Goal: Check status: Check status

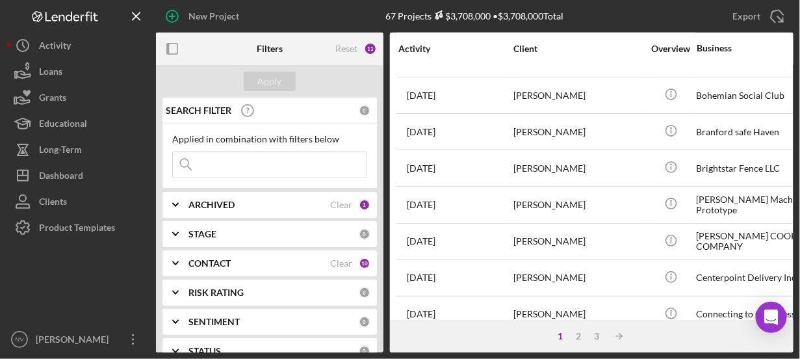
scroll to position [545, 0]
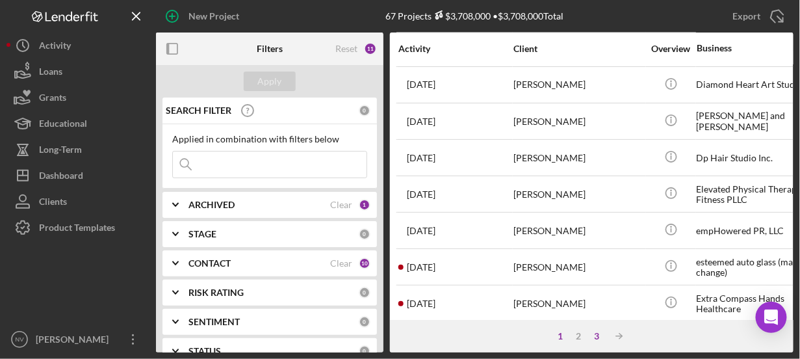
click at [595, 333] on div "3" at bounding box center [597, 336] width 18 height 10
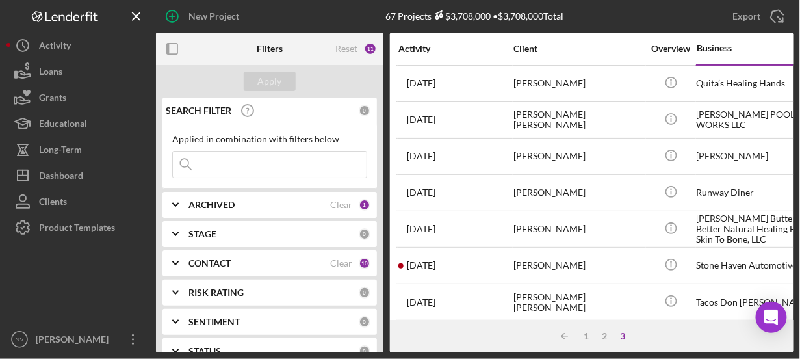
scroll to position [243, 0]
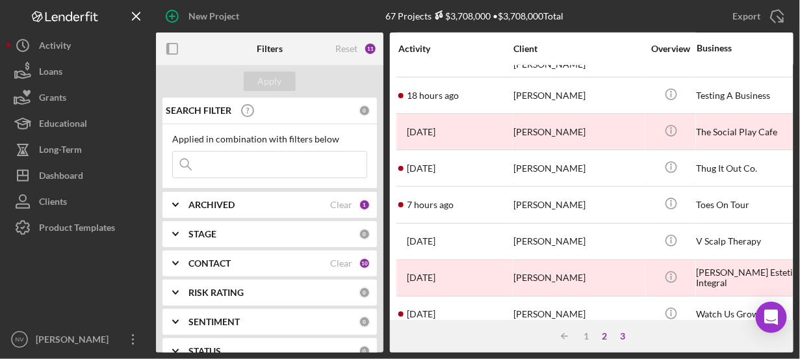
click at [608, 335] on div "2" at bounding box center [605, 336] width 18 height 10
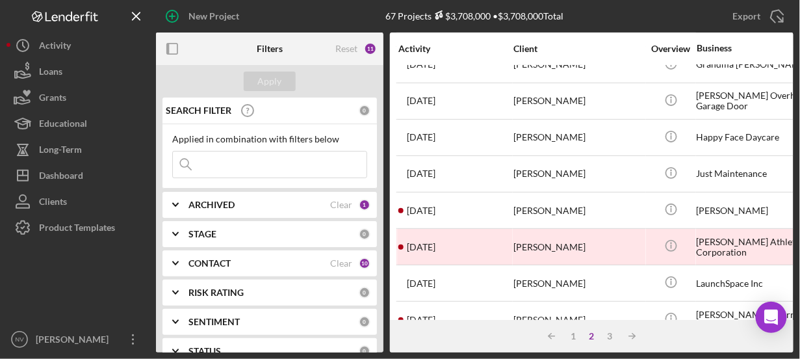
scroll to position [0, 0]
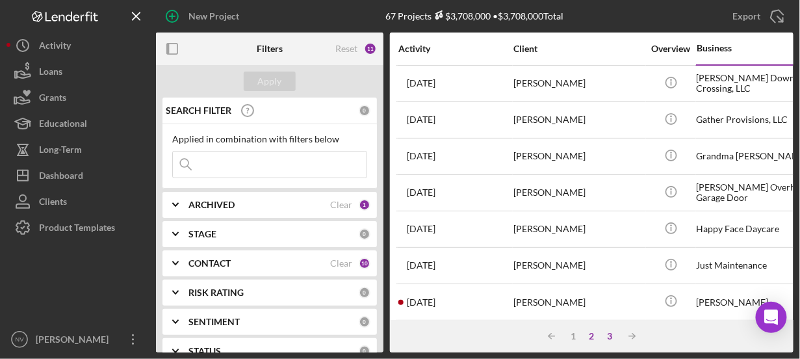
click at [610, 334] on div "3" at bounding box center [610, 336] width 18 height 10
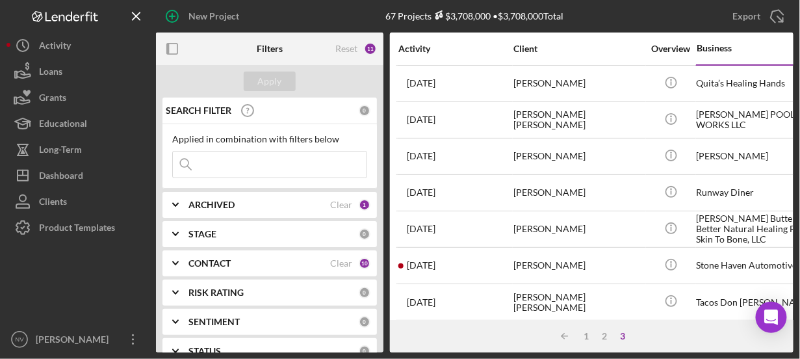
scroll to position [243, 0]
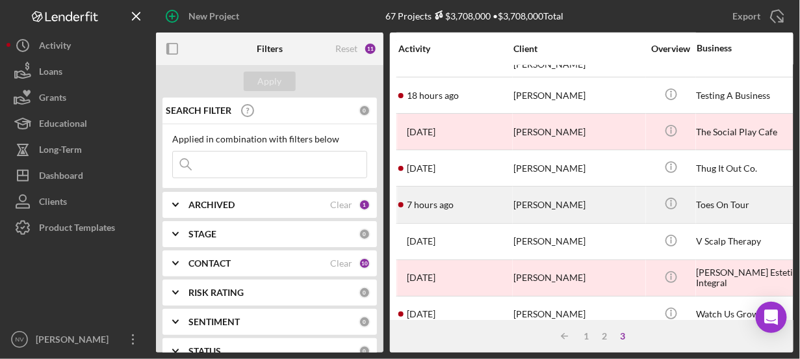
click at [592, 196] on div "Veronica Figueroa" at bounding box center [579, 204] width 130 height 34
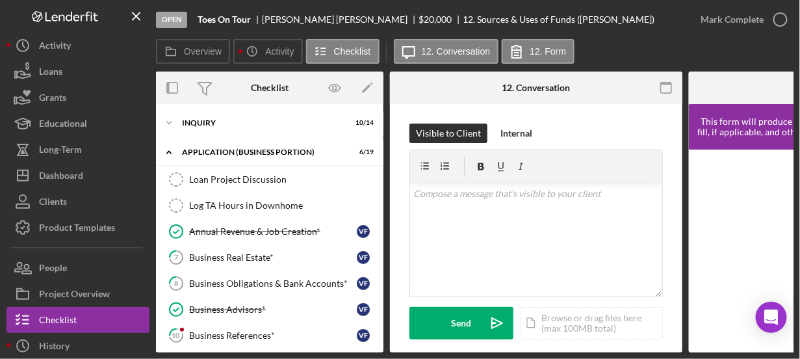
scroll to position [215, 0]
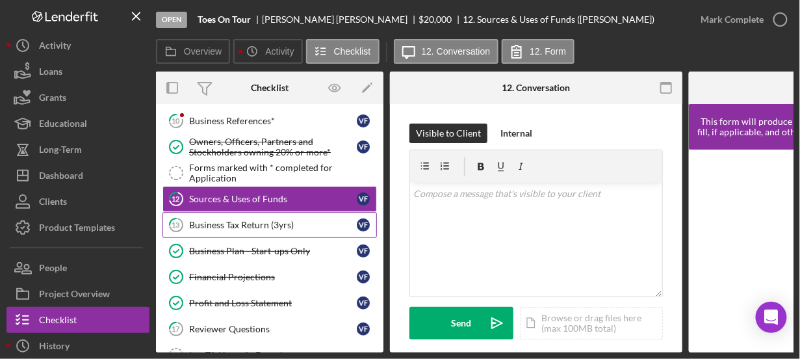
click at [265, 222] on div "Business Tax Return (3yrs)" at bounding box center [273, 225] width 168 height 10
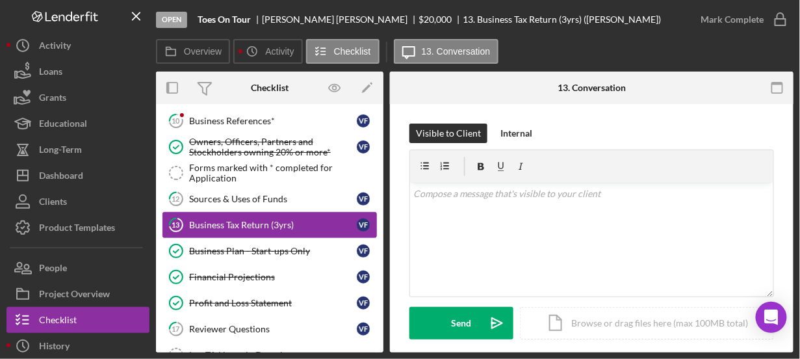
click at [265, 222] on div "Business Tax Return (3yrs)" at bounding box center [273, 225] width 168 height 10
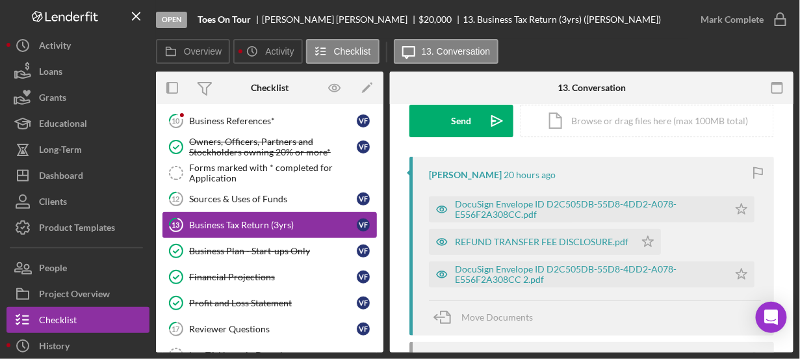
scroll to position [202, 0]
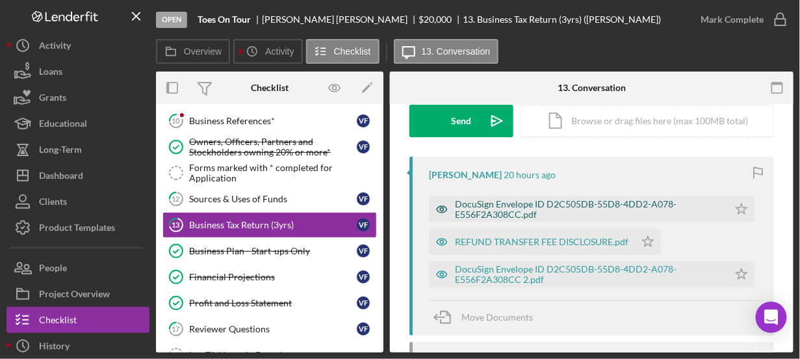
click at [536, 216] on div "DocuSign Envelope ID D2C505DB-55D8-4DD2-A078-E556F2A308CC.pdf" at bounding box center [588, 209] width 267 height 21
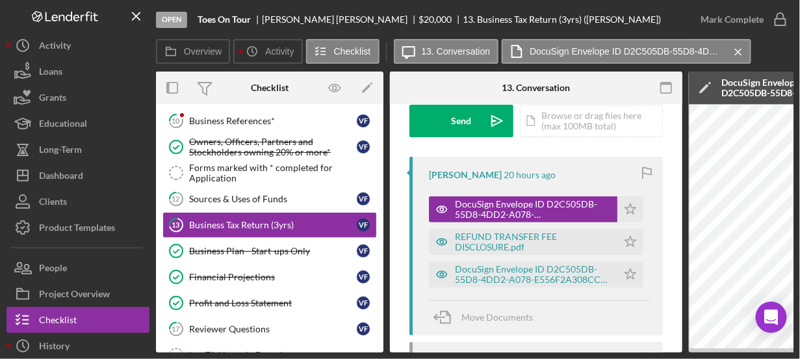
scroll to position [0, 285]
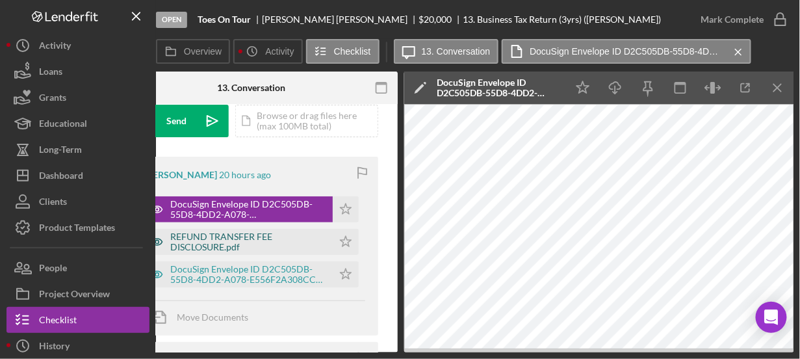
click at [233, 239] on div "REFUND TRANSFER FEE DISCLOSURE.pdf" at bounding box center [248, 241] width 156 height 21
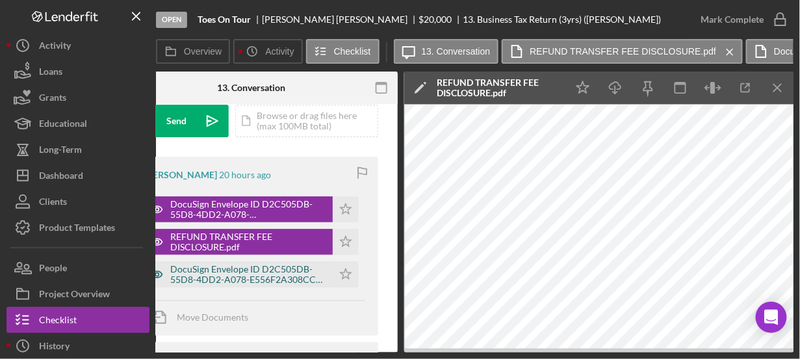
click at [230, 276] on div "DocuSign Envelope ID D2C505DB-55D8-4DD2-A078-E556F2A308CC 2.pdf" at bounding box center [248, 274] width 156 height 21
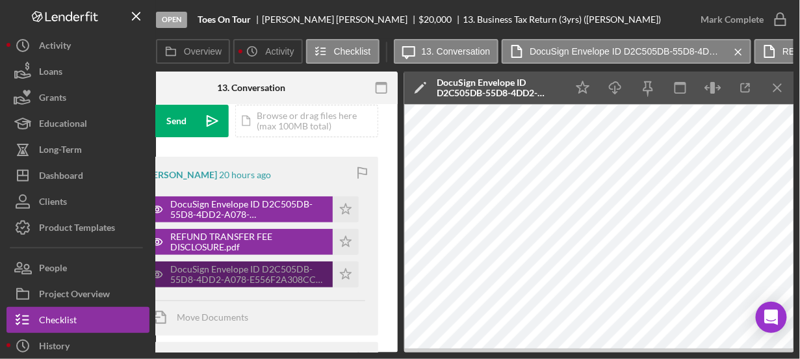
click at [230, 276] on div "DocuSign Envelope ID D2C505DB-55D8-4DD2-A078-E556F2A308CC 2.pdf" at bounding box center [248, 274] width 156 height 21
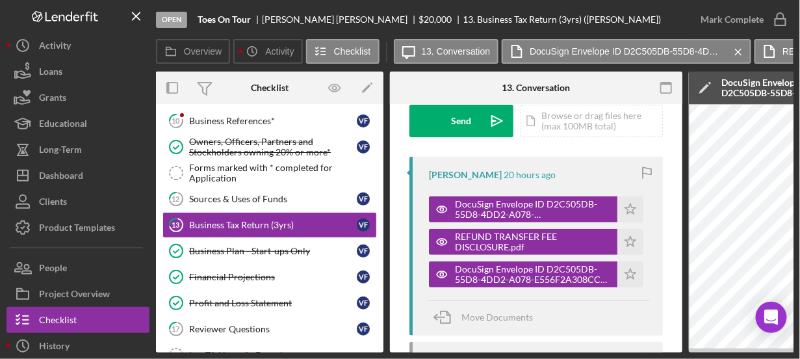
scroll to position [371, 0]
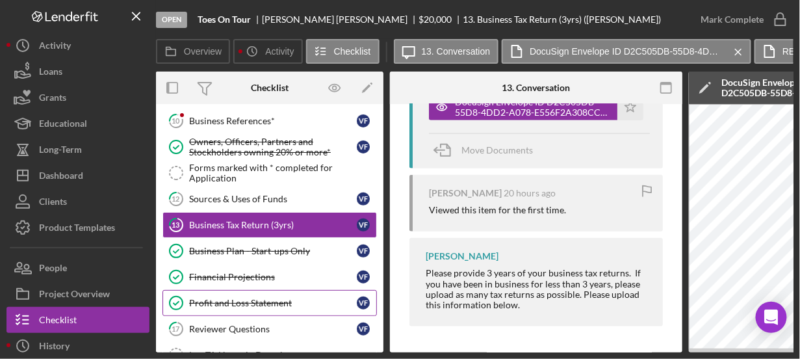
click at [240, 298] on div "Profit and Loss Statement" at bounding box center [273, 303] width 168 height 10
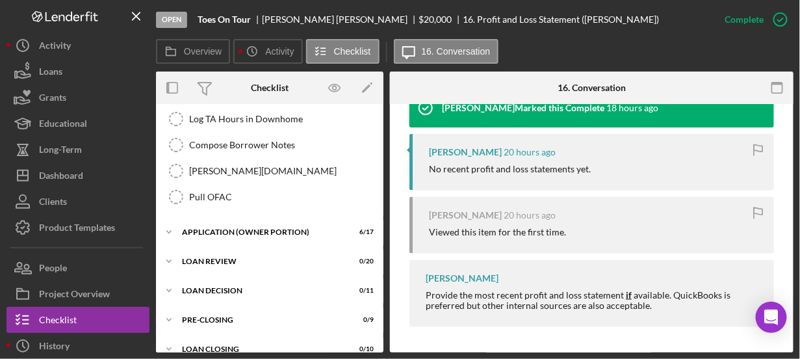
scroll to position [458, 0]
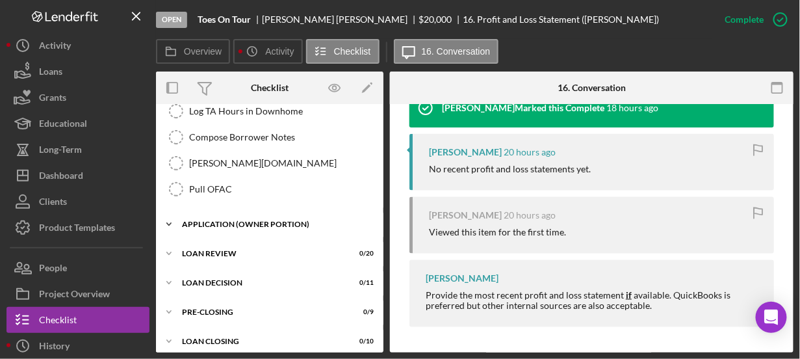
click at [290, 220] on div "APPLICATION (OWNER PORTION)" at bounding box center [274, 224] width 185 height 8
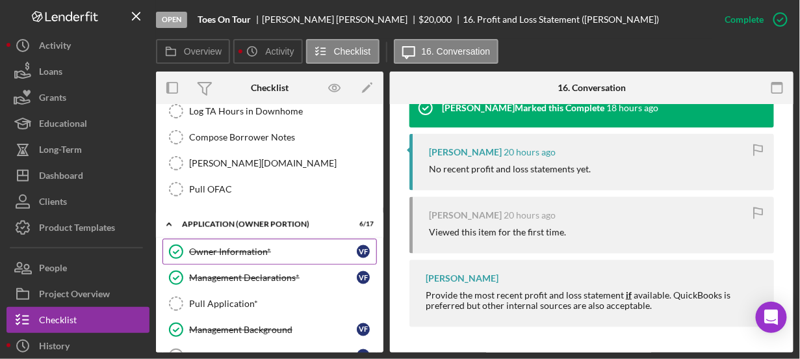
click at [241, 246] on div "Owner Information*" at bounding box center [273, 251] width 168 height 10
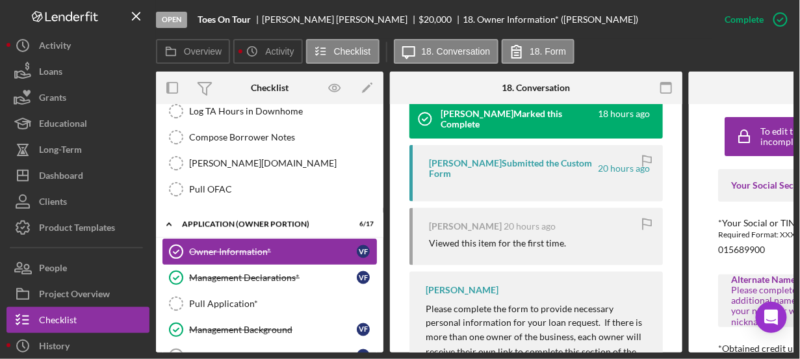
scroll to position [452, 0]
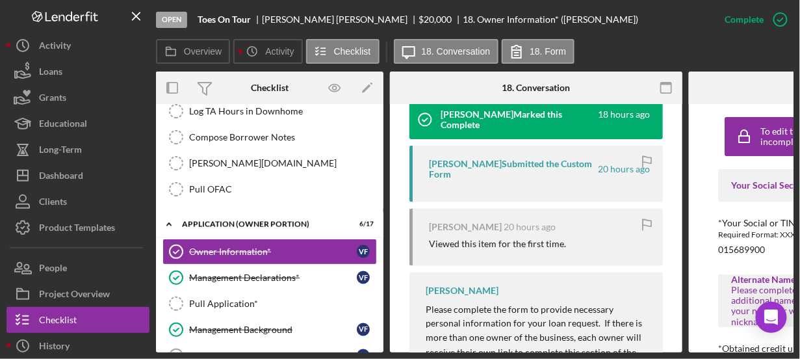
click at [480, 172] on div "Veronica Figueroa Submitted the Custom Form" at bounding box center [512, 169] width 167 height 21
click at [480, 161] on div "Veronica Figueroa Submitted the Custom Form" at bounding box center [512, 169] width 167 height 21
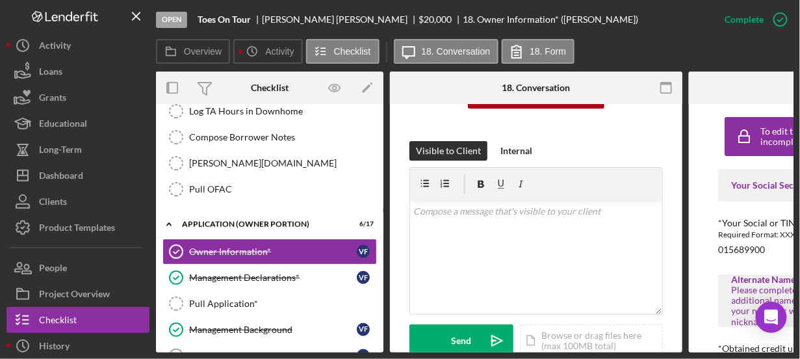
scroll to position [174, 0]
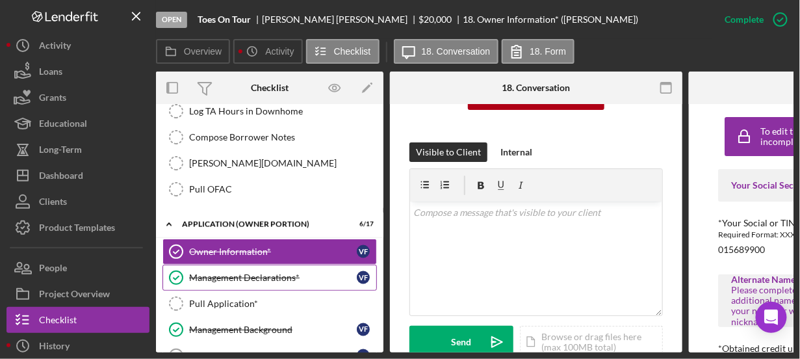
click at [262, 272] on div "Management Declarations*" at bounding box center [273, 277] width 168 height 10
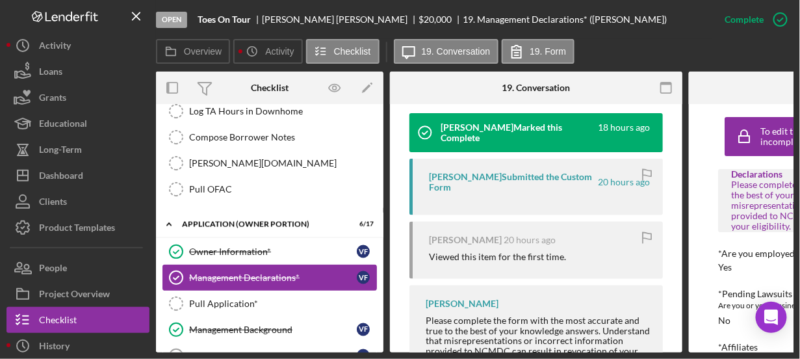
scroll to position [438, 0]
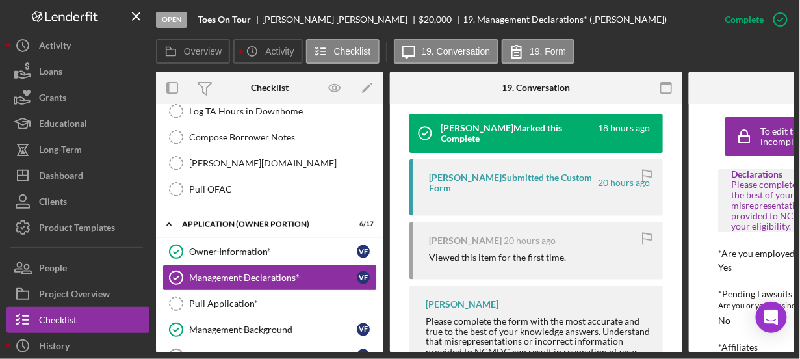
click at [517, 177] on div "Veronica Figueroa Submitted the Custom Form" at bounding box center [512, 182] width 167 height 21
click at [272, 324] on div "Management Background" at bounding box center [273, 329] width 168 height 10
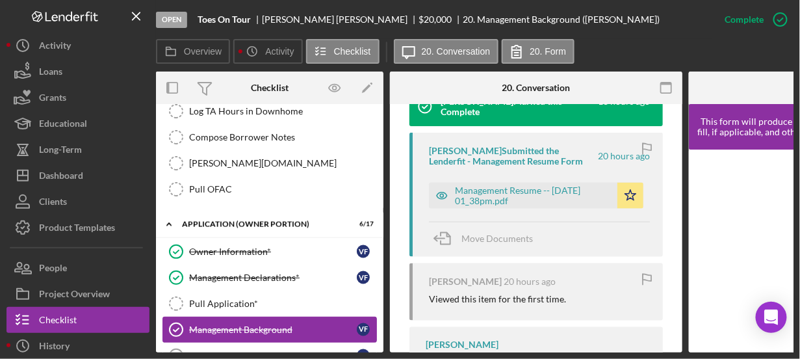
scroll to position [463, 0]
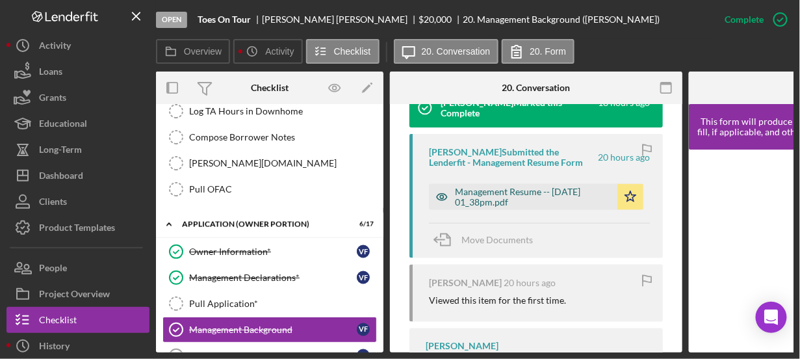
click at [530, 204] on div "Management Resume -- 2025-09-29 01_38pm.pdf" at bounding box center [533, 197] width 156 height 21
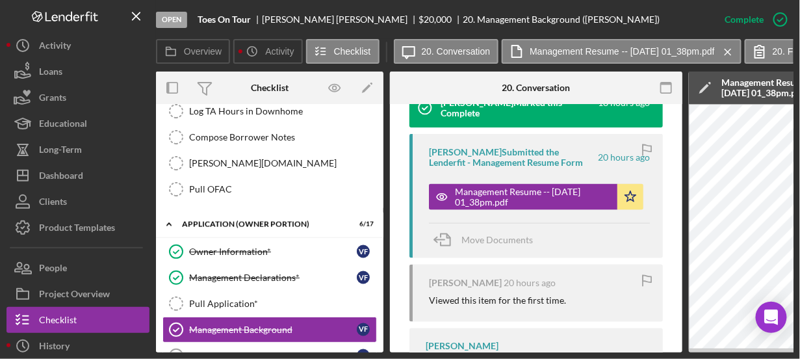
click at [681, 354] on div "Open Toes On Tour Veronica Figueroa $20,000 $20,000 20. Management Background (…" at bounding box center [400, 179] width 800 height 359
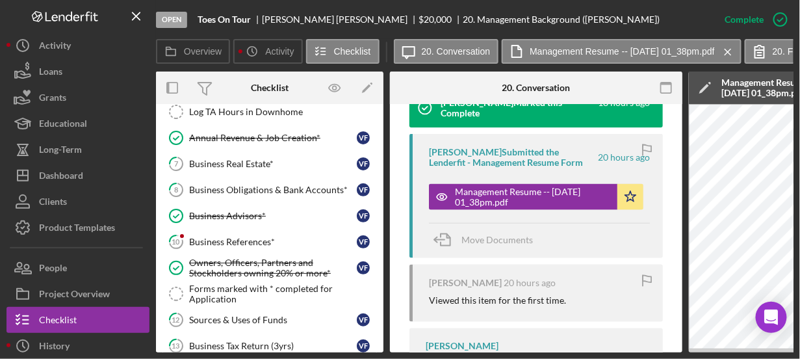
scroll to position [0, 0]
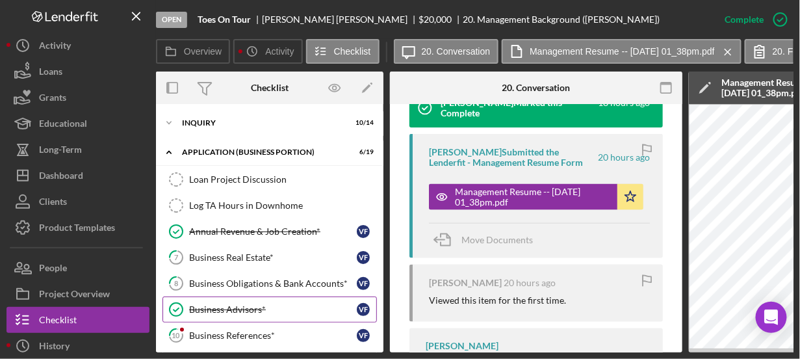
click at [230, 310] on div "Business Advisors*" at bounding box center [273, 309] width 168 height 10
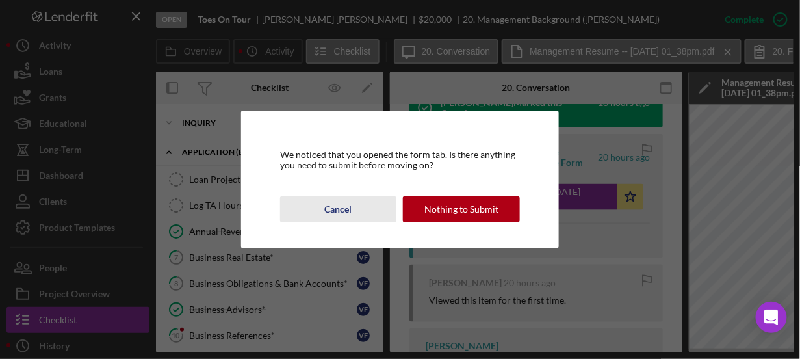
click at [344, 206] on div "Cancel" at bounding box center [338, 209] width 27 height 26
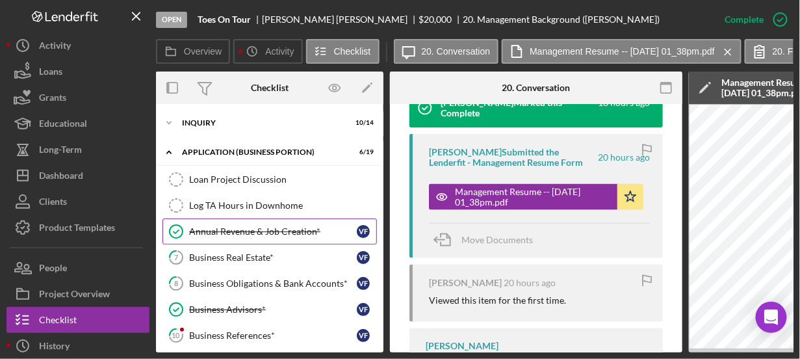
click at [296, 229] on div "Annual Revenue & Job Creation*" at bounding box center [273, 231] width 168 height 10
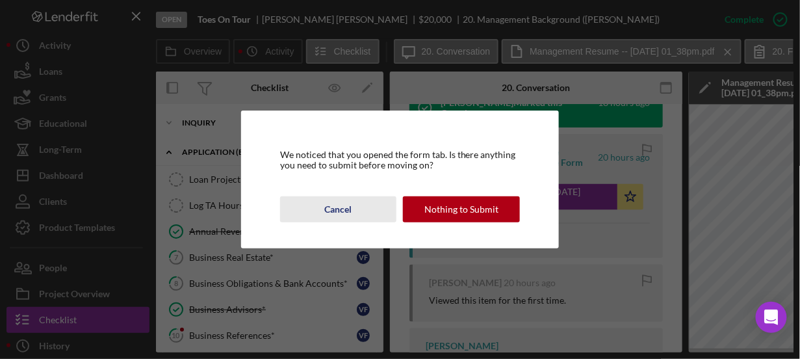
click at [333, 212] on div "Cancel" at bounding box center [338, 209] width 27 height 26
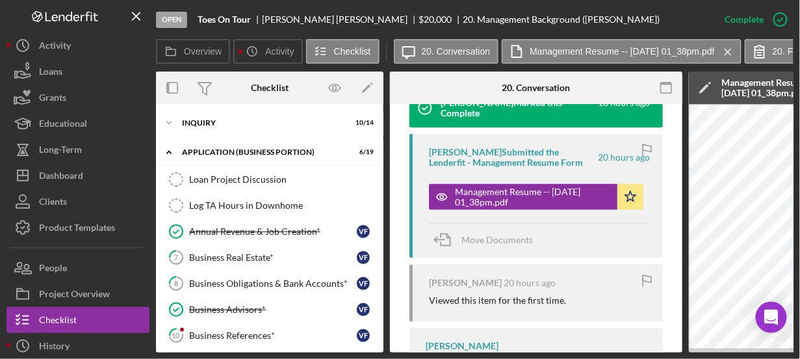
click at [333, 212] on link "Log TA Hours in Downhome Log TA Hours in Downhome" at bounding box center [270, 205] width 215 height 26
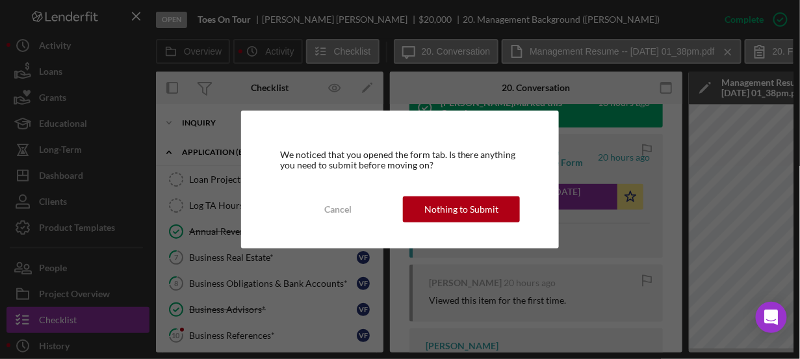
click at [333, 212] on div "Cancel" at bounding box center [338, 209] width 27 height 26
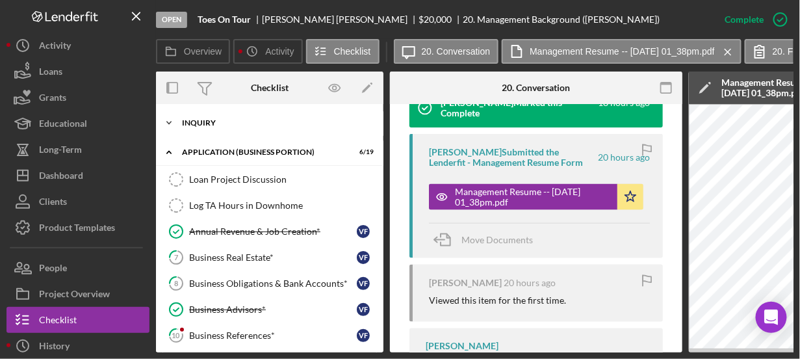
click at [261, 122] on div "INQUIRY" at bounding box center [274, 123] width 185 height 8
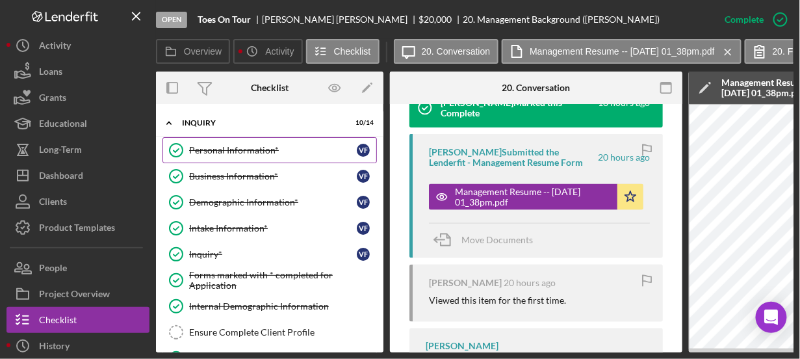
click at [266, 154] on div "Personal Information*" at bounding box center [273, 150] width 168 height 10
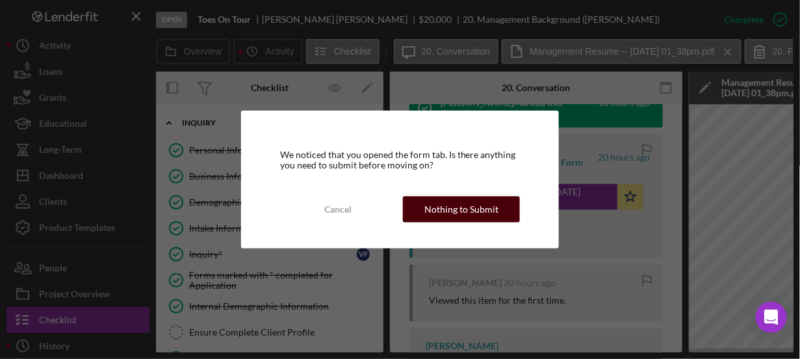
click at [461, 216] on div "Nothing to Submit" at bounding box center [461, 209] width 74 height 26
